Goal: Information Seeking & Learning: Learn about a topic

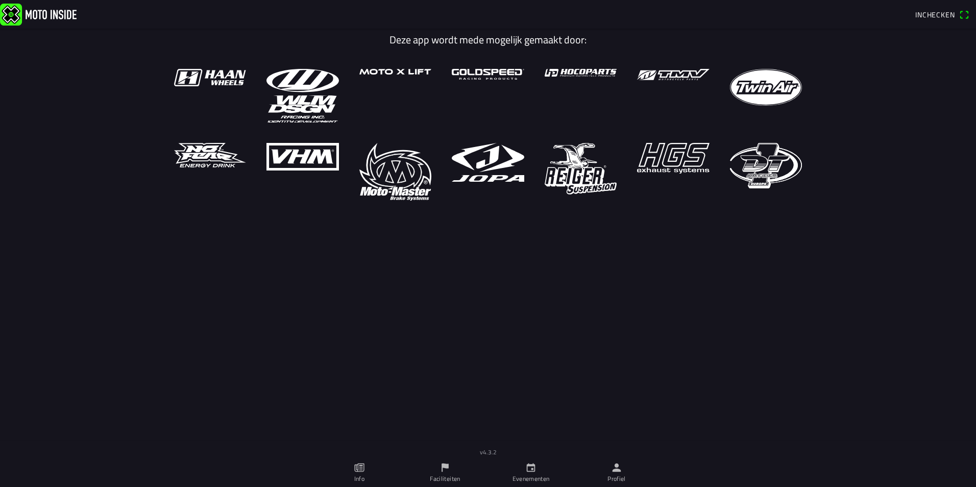
click at [201, 75] on img at bounding box center [210, 77] width 72 height 17
click at [549, 361] on main "Deze app wordt mede mogelijk gemaakt door:" at bounding box center [488, 249] width 976 height 441
click at [578, 302] on main "Deze app wordt mede mogelijk gemaakt door:" at bounding box center [488, 249] width 976 height 441
click at [577, 299] on main "Deze app wordt mede mogelijk gemaakt door:" at bounding box center [488, 249] width 976 height 441
click at [545, 466] on link "Evenementen" at bounding box center [531, 473] width 86 height 29
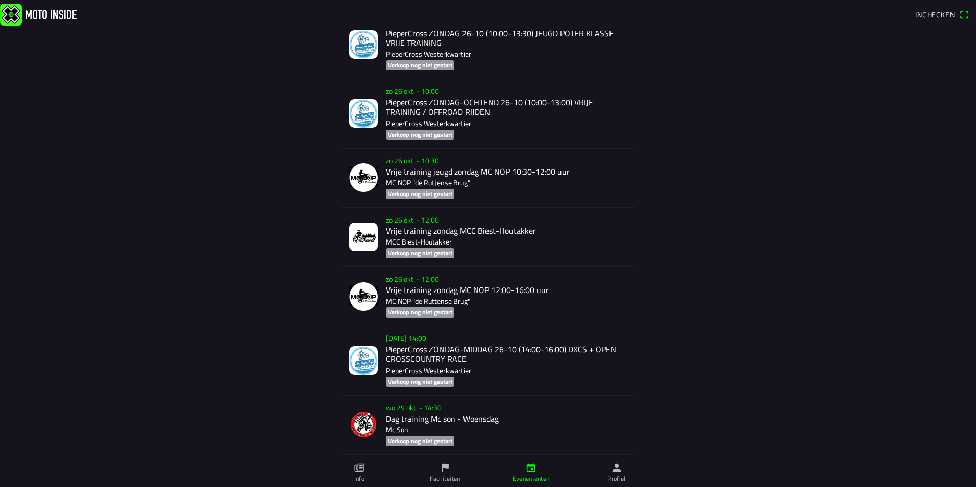
scroll to position [3819, 0]
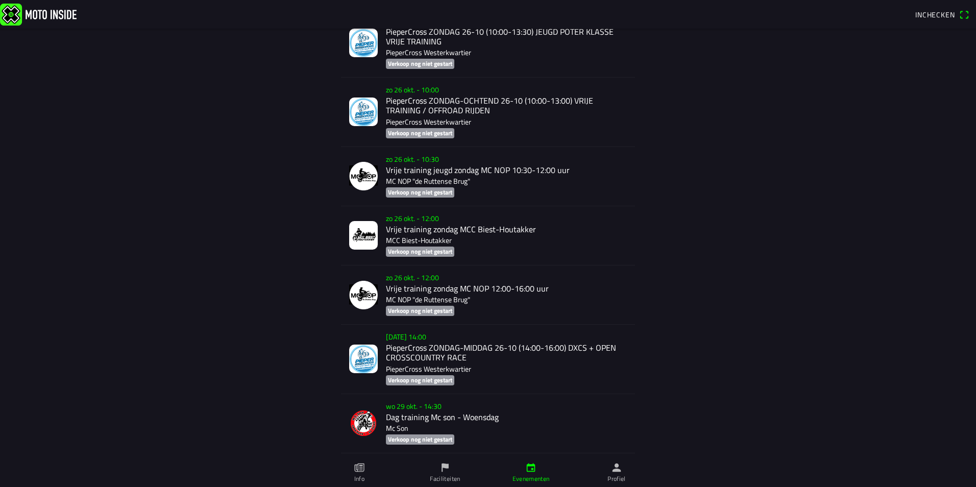
click at [508, 344] on div "zo 26 okt. - 14:00 PieperCross ZONDAG-MIDDAG 26-10 (14:00-16:00) DXCS + OPEN CR…" at bounding box center [506, 359] width 241 height 68
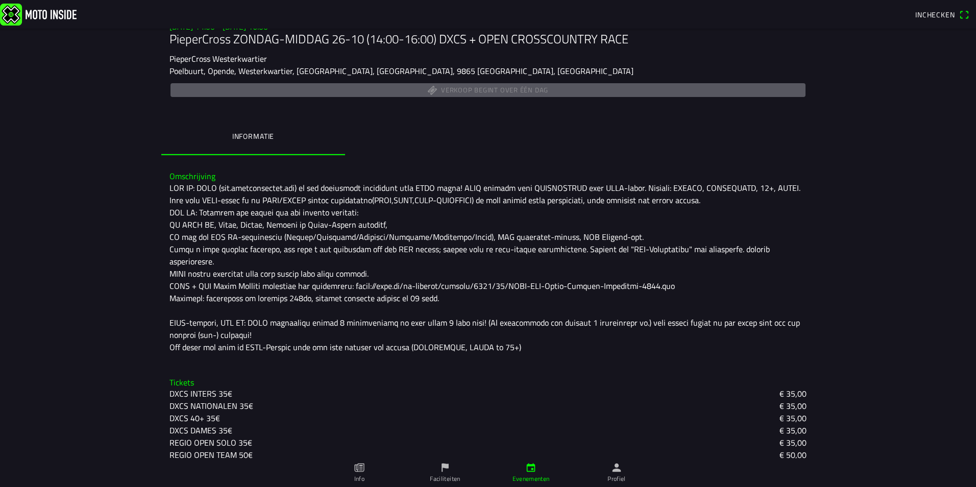
scroll to position [172, 0]
